Goal: Transaction & Acquisition: Purchase product/service

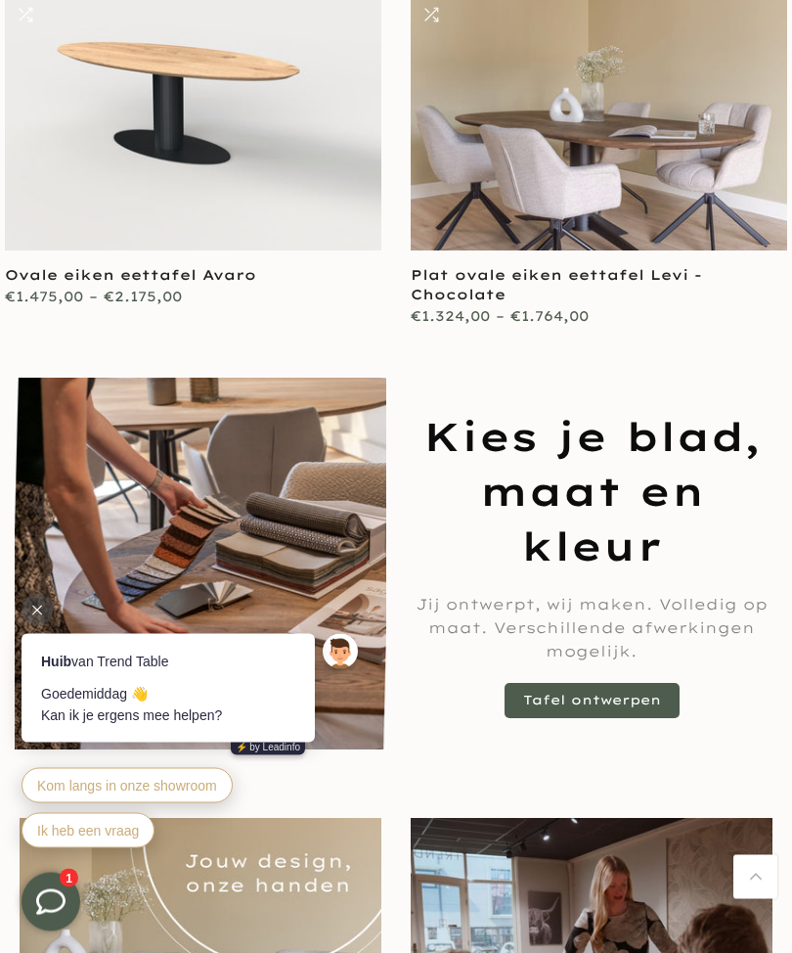
scroll to position [854, 0]
click at [344, 645] on img at bounding box center [340, 651] width 35 height 35
click at [343, 644] on img at bounding box center [340, 651] width 35 height 35
click at [608, 697] on link "Tafel ontwerpen" at bounding box center [592, 700] width 175 height 35
click at [607, 696] on link "Tafel ontwerpen" at bounding box center [592, 700] width 175 height 35
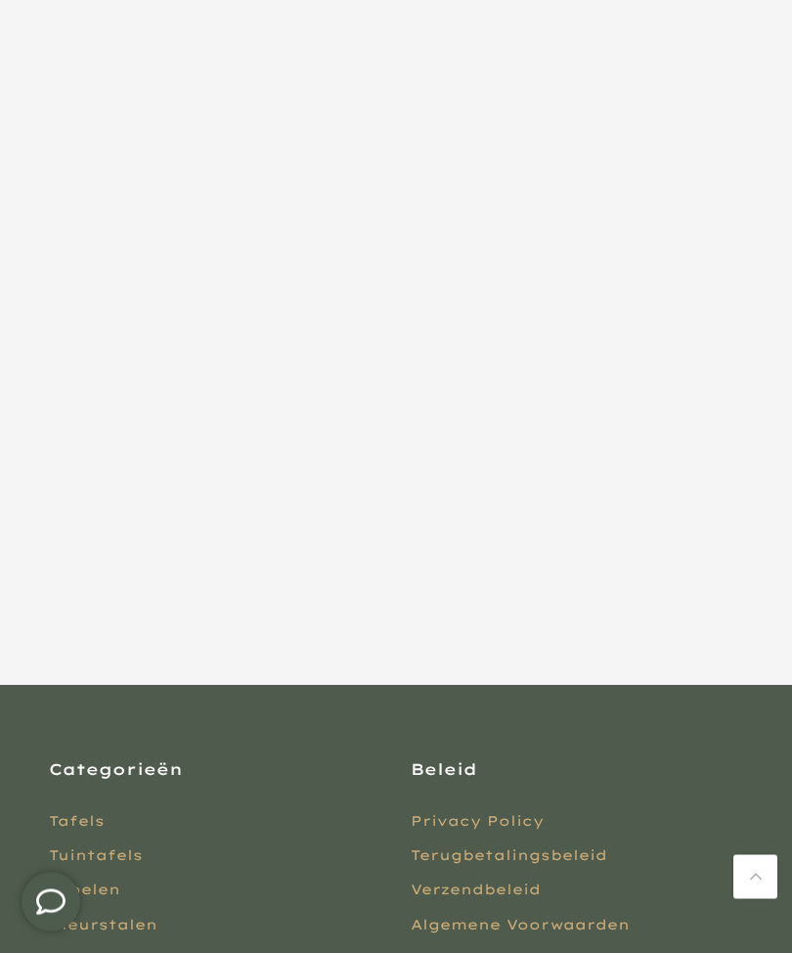
scroll to position [464, 0]
